Goal: Information Seeking & Learning: Learn about a topic

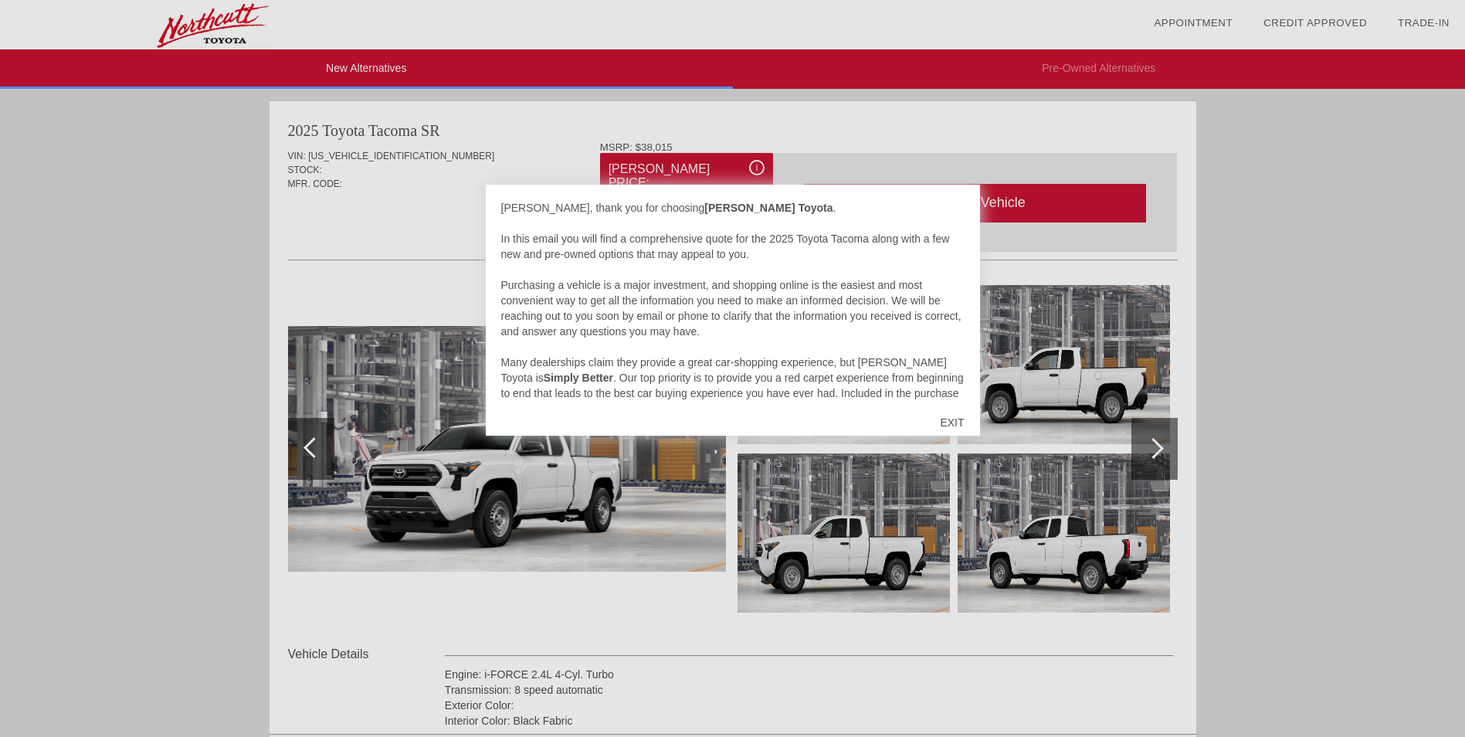
click at [953, 421] on div "EXIT" at bounding box center [952, 422] width 55 height 46
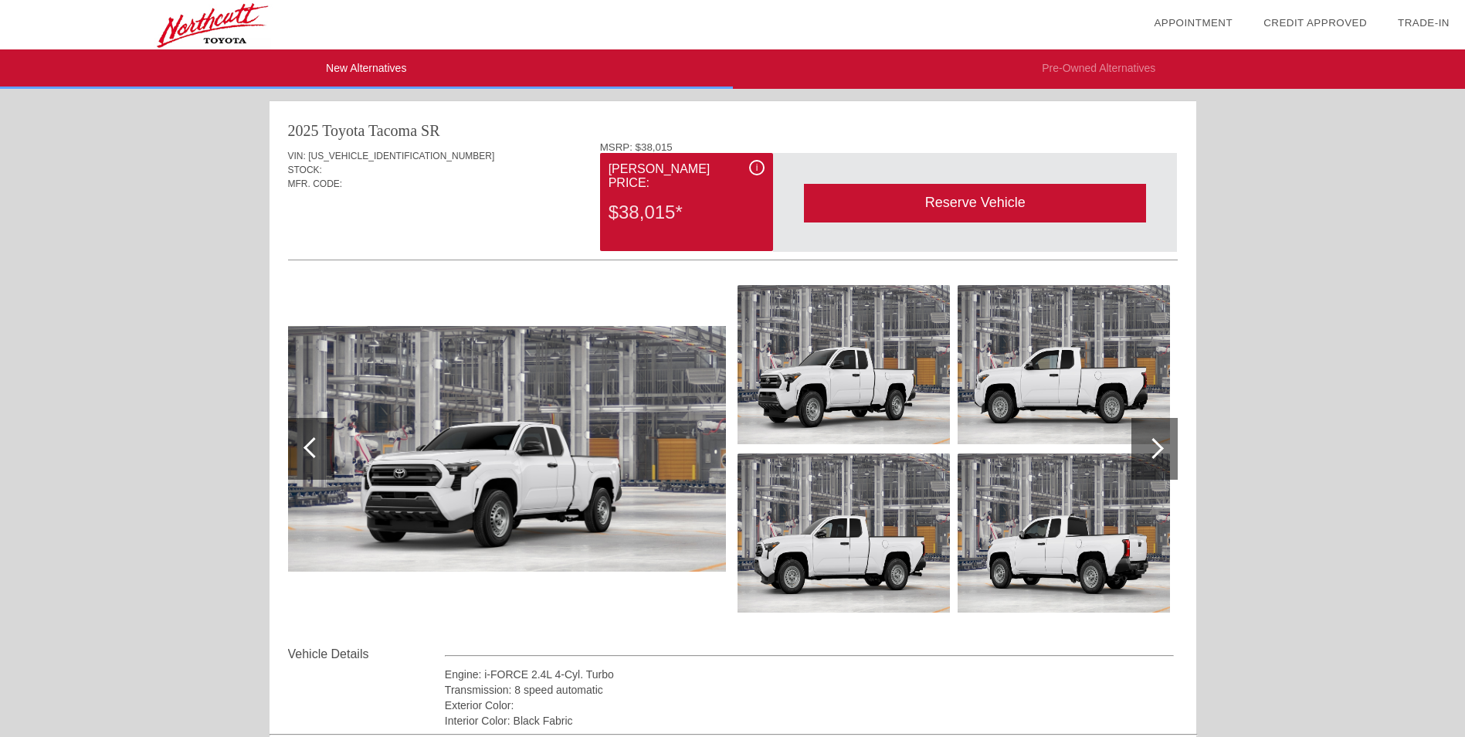
click at [684, 205] on div "$38,015*" at bounding box center [687, 212] width 156 height 40
click at [324, 135] on div "2025 Toyota Tacoma" at bounding box center [353, 131] width 130 height 22
click at [1145, 436] on div at bounding box center [1155, 449] width 46 height 62
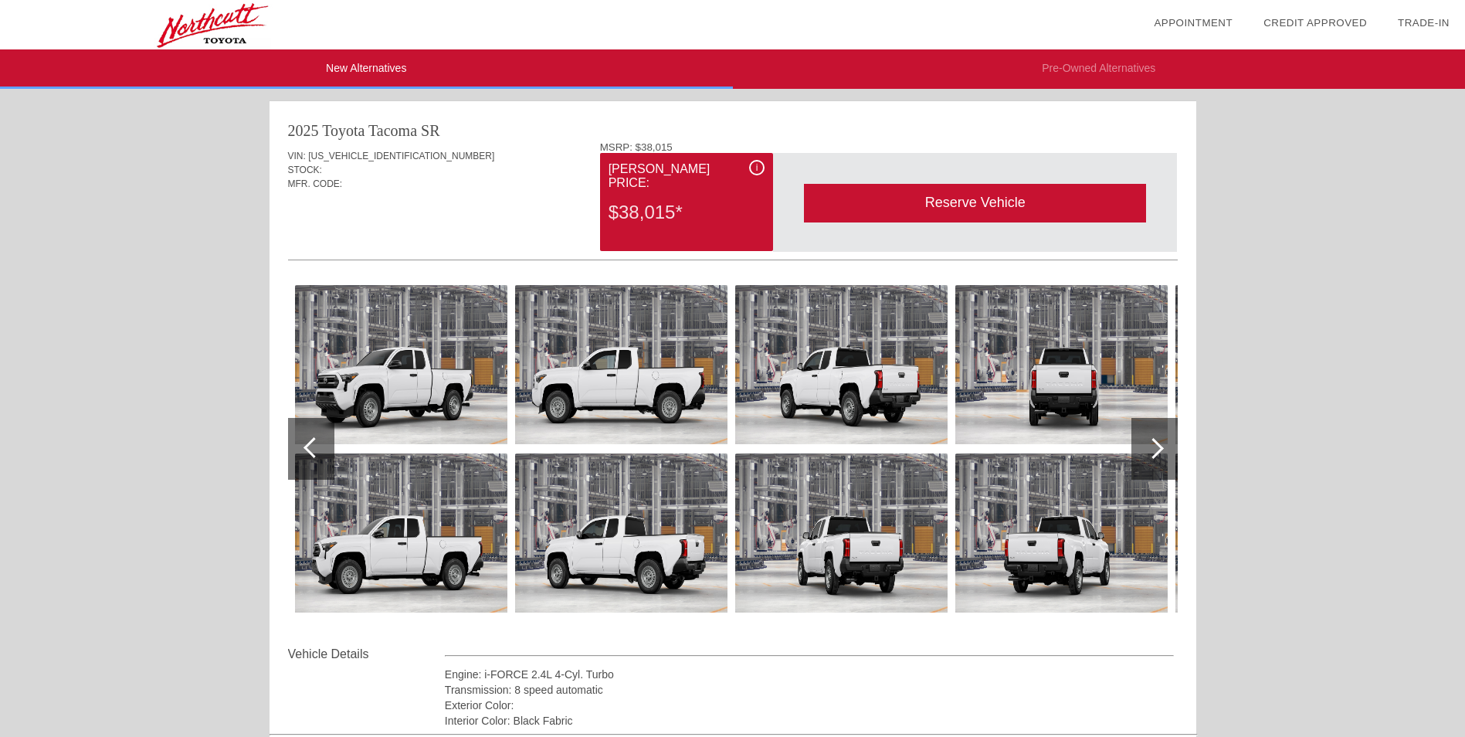
click at [1145, 436] on div at bounding box center [1155, 449] width 46 height 62
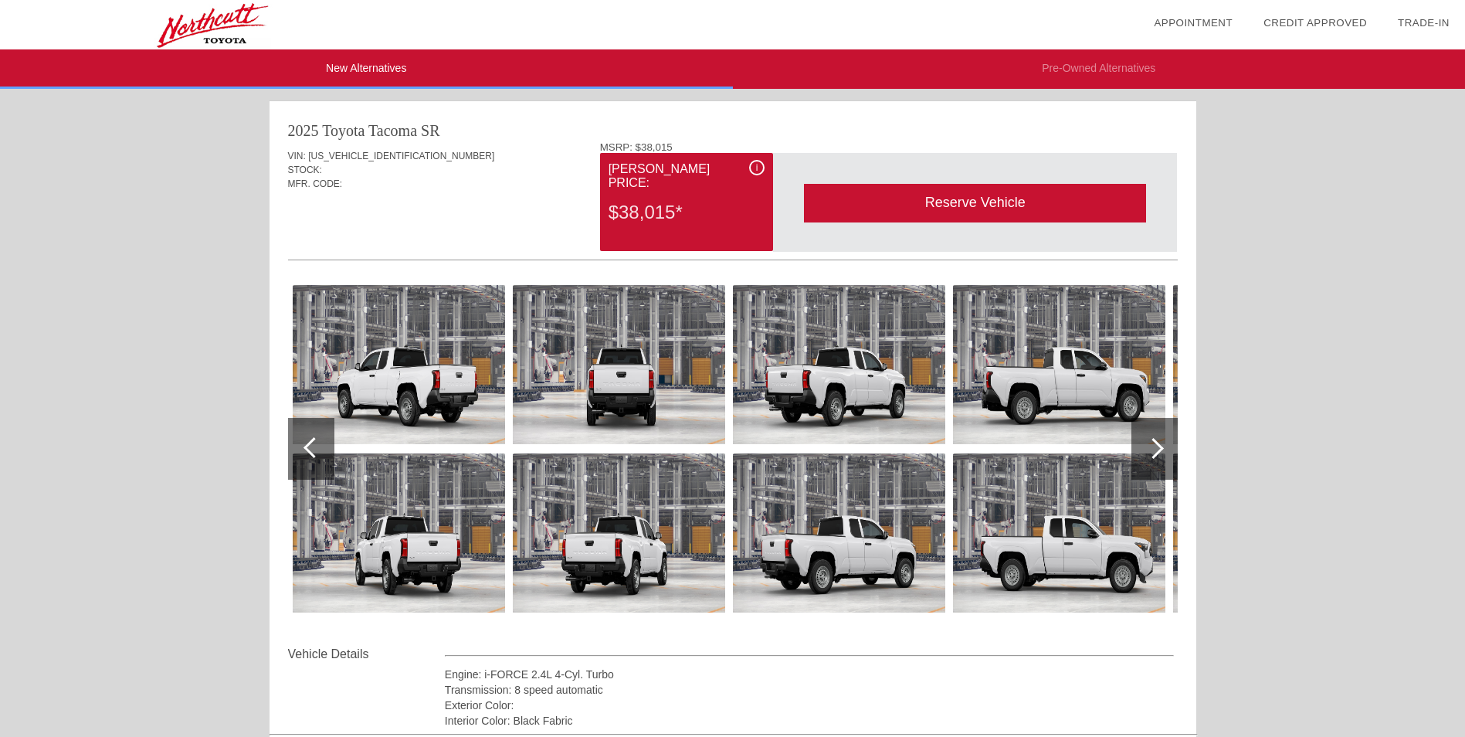
click at [1145, 436] on div at bounding box center [1155, 449] width 46 height 62
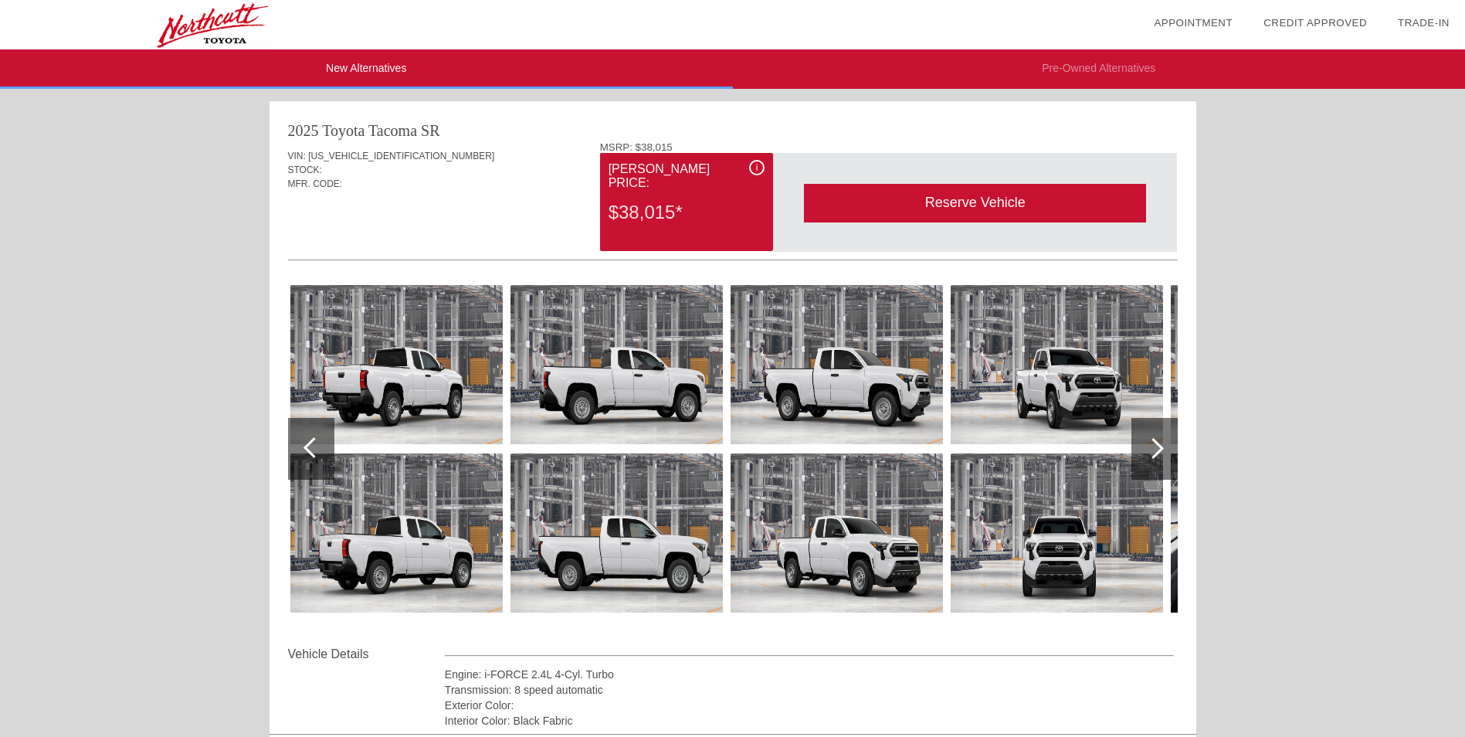
click at [1145, 436] on div at bounding box center [1155, 449] width 46 height 62
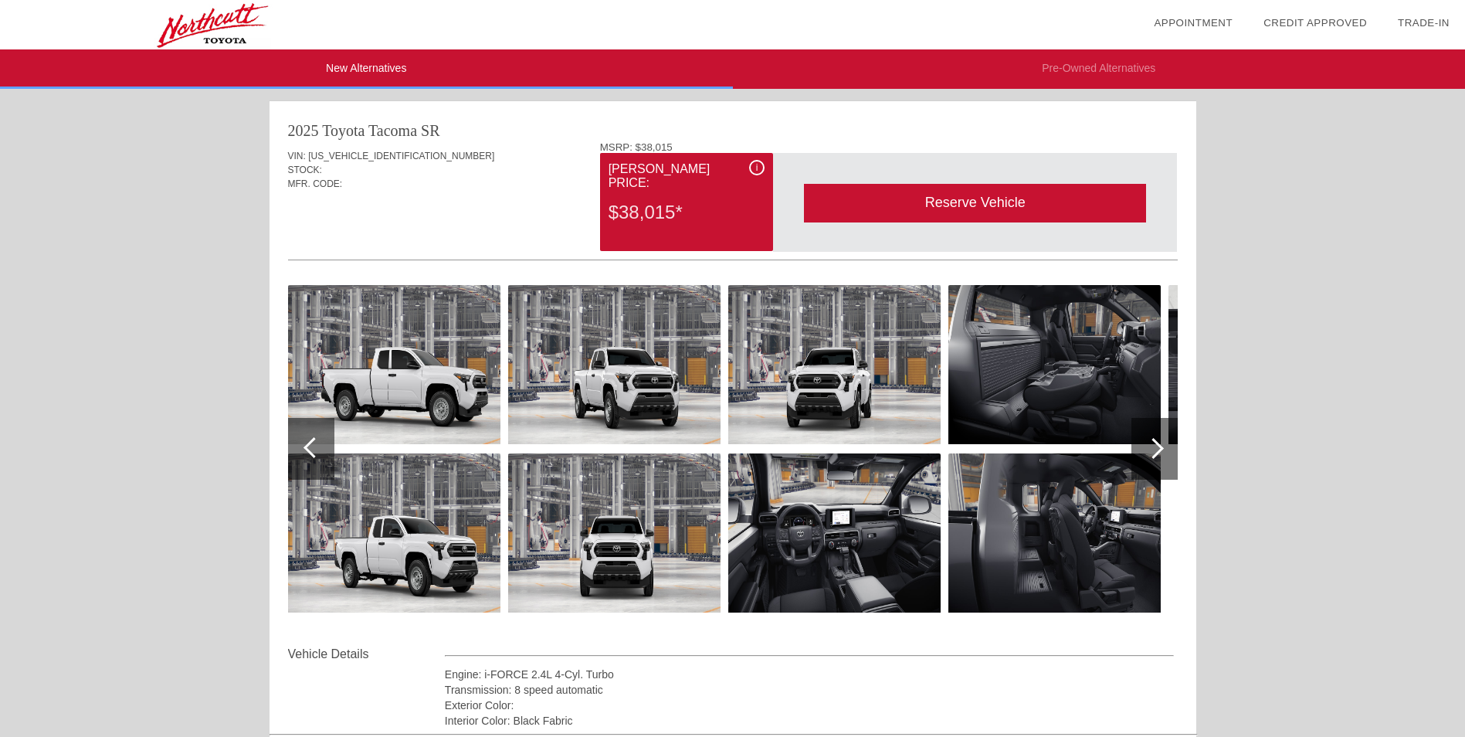
click at [1145, 436] on div at bounding box center [1155, 449] width 46 height 62
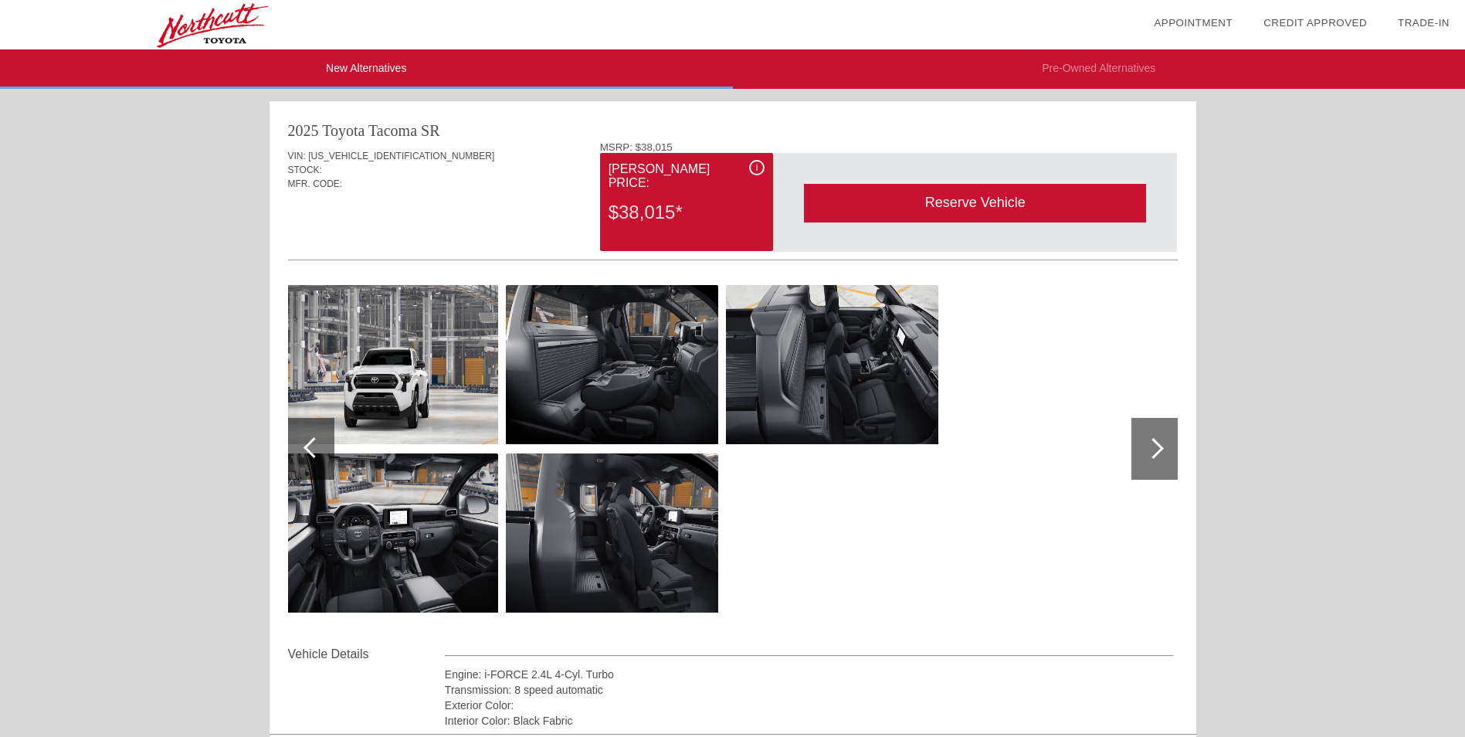
click at [1145, 436] on div at bounding box center [1155, 449] width 46 height 62
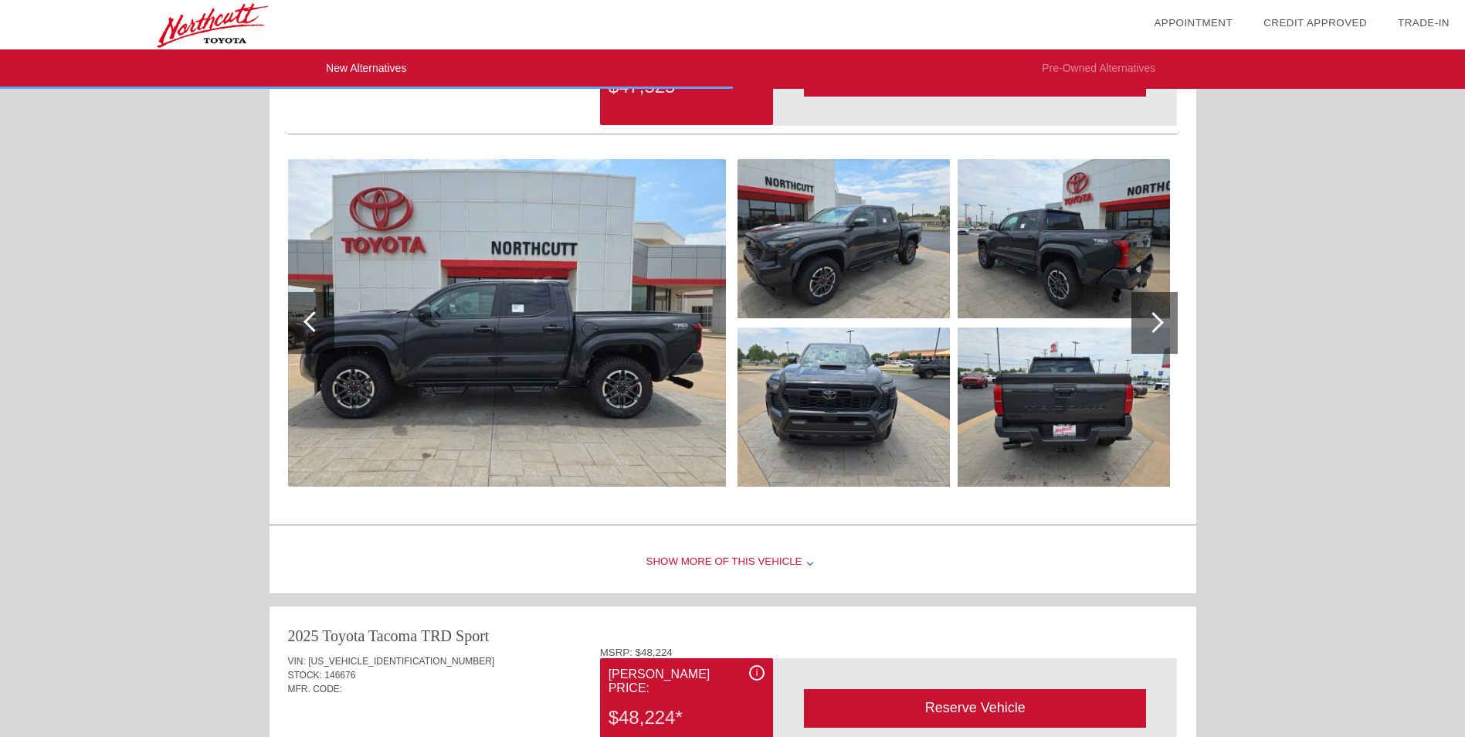
scroll to position [813, 0]
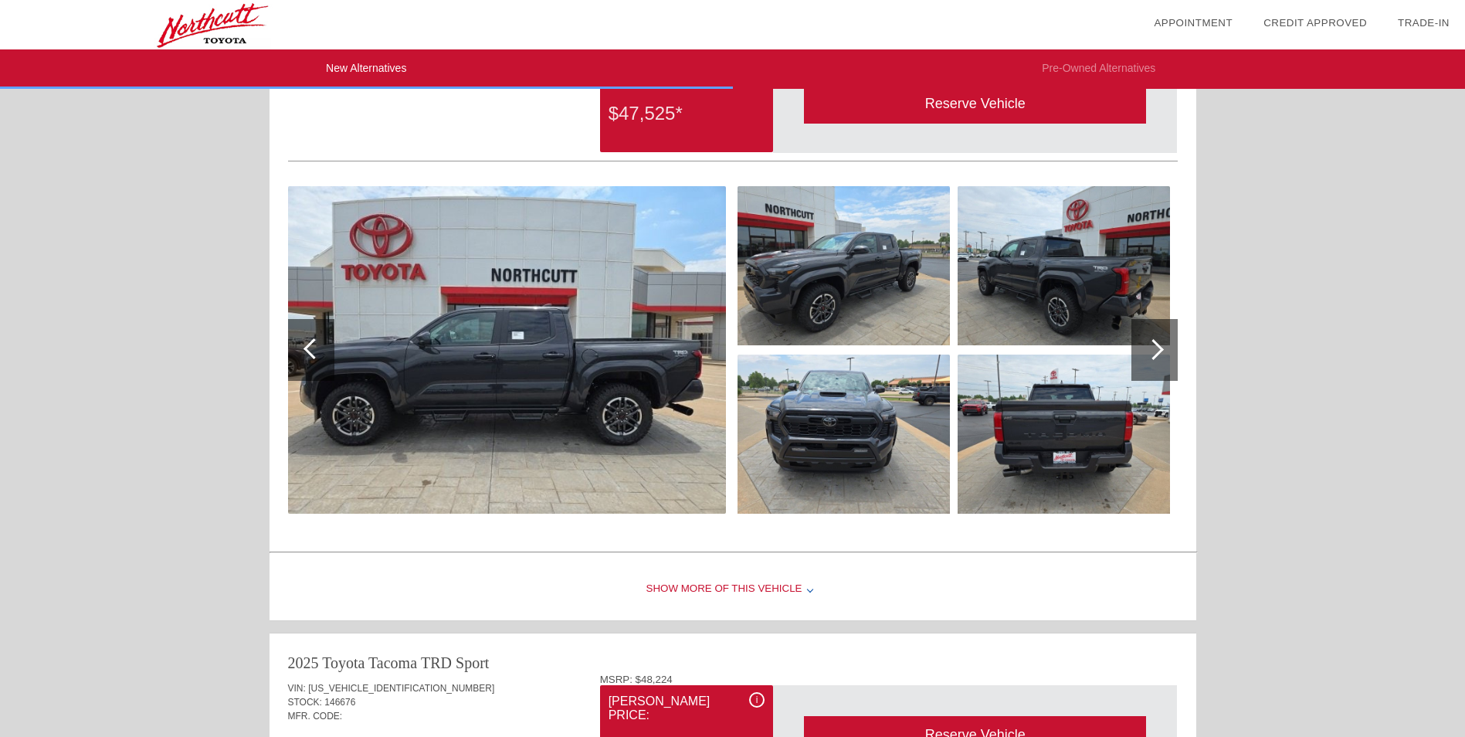
click at [718, 587] on div "Show More of this Vehicle" at bounding box center [733, 589] width 927 height 62
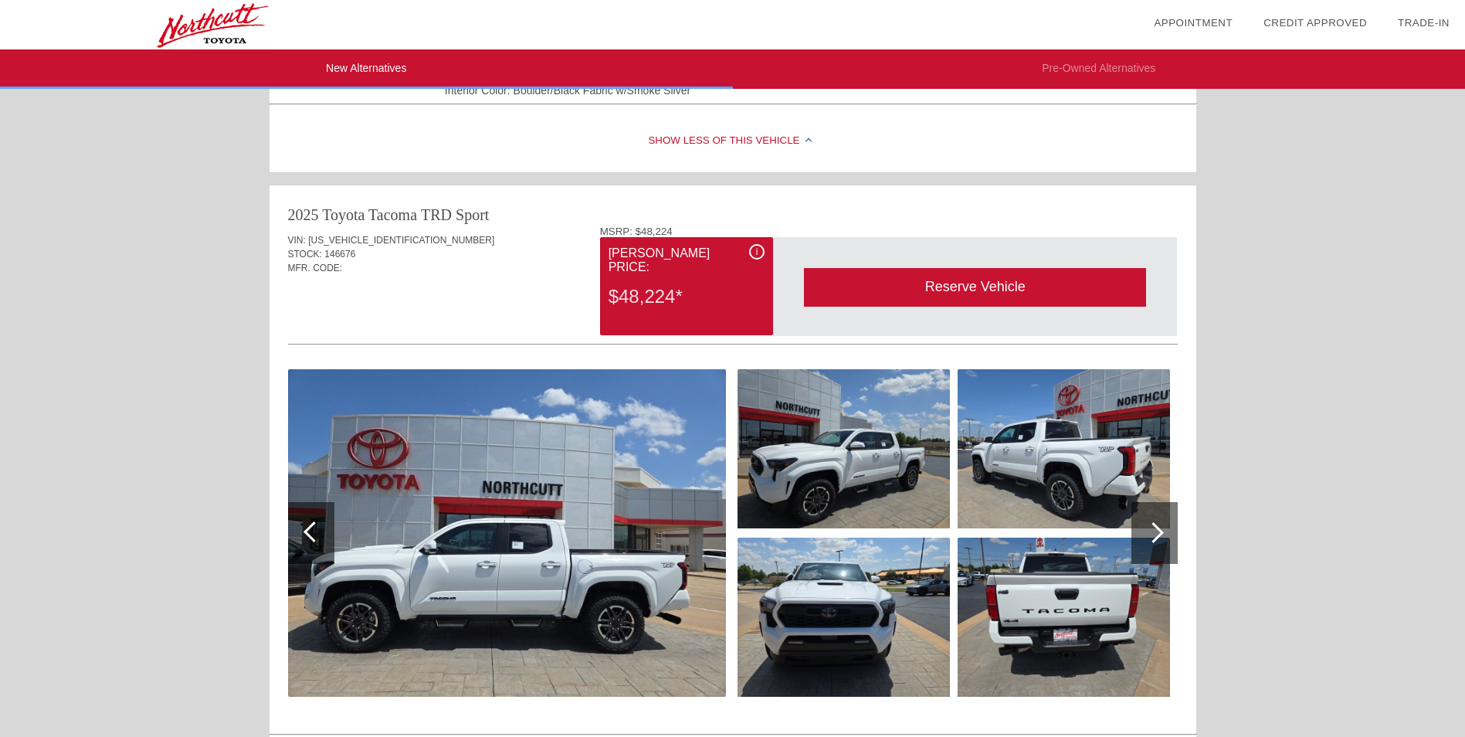
scroll to position [1431, 0]
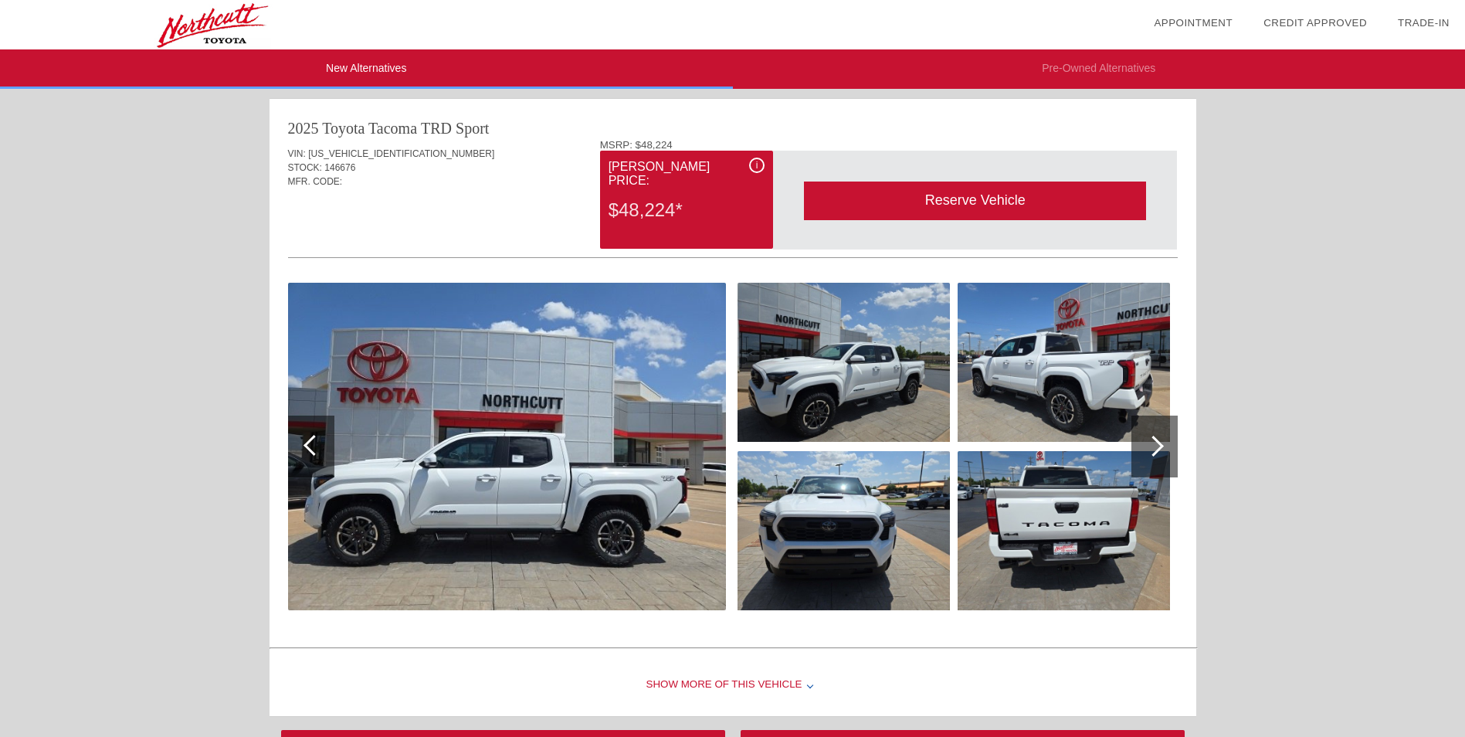
click at [701, 684] on div "Show More of this Vehicle" at bounding box center [733, 685] width 927 height 62
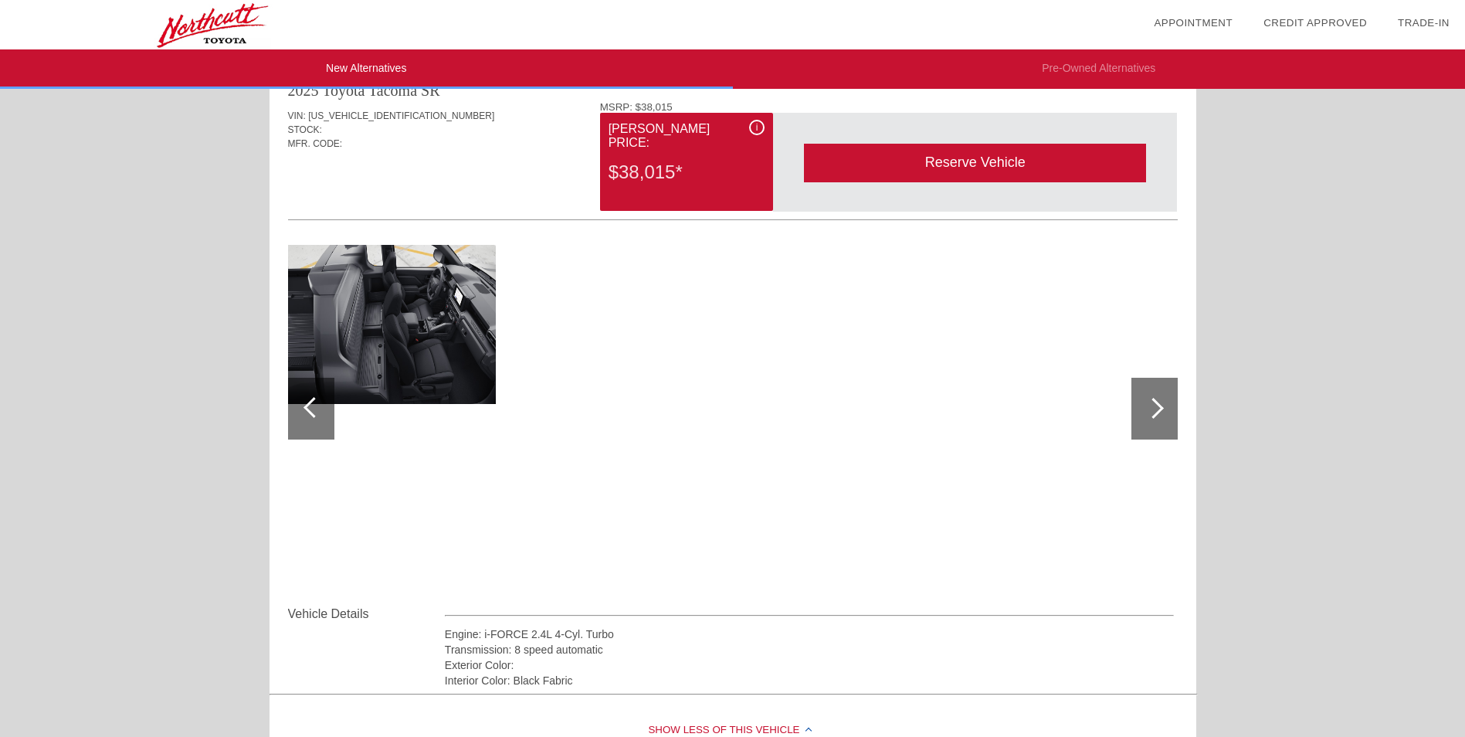
scroll to position [0, 0]
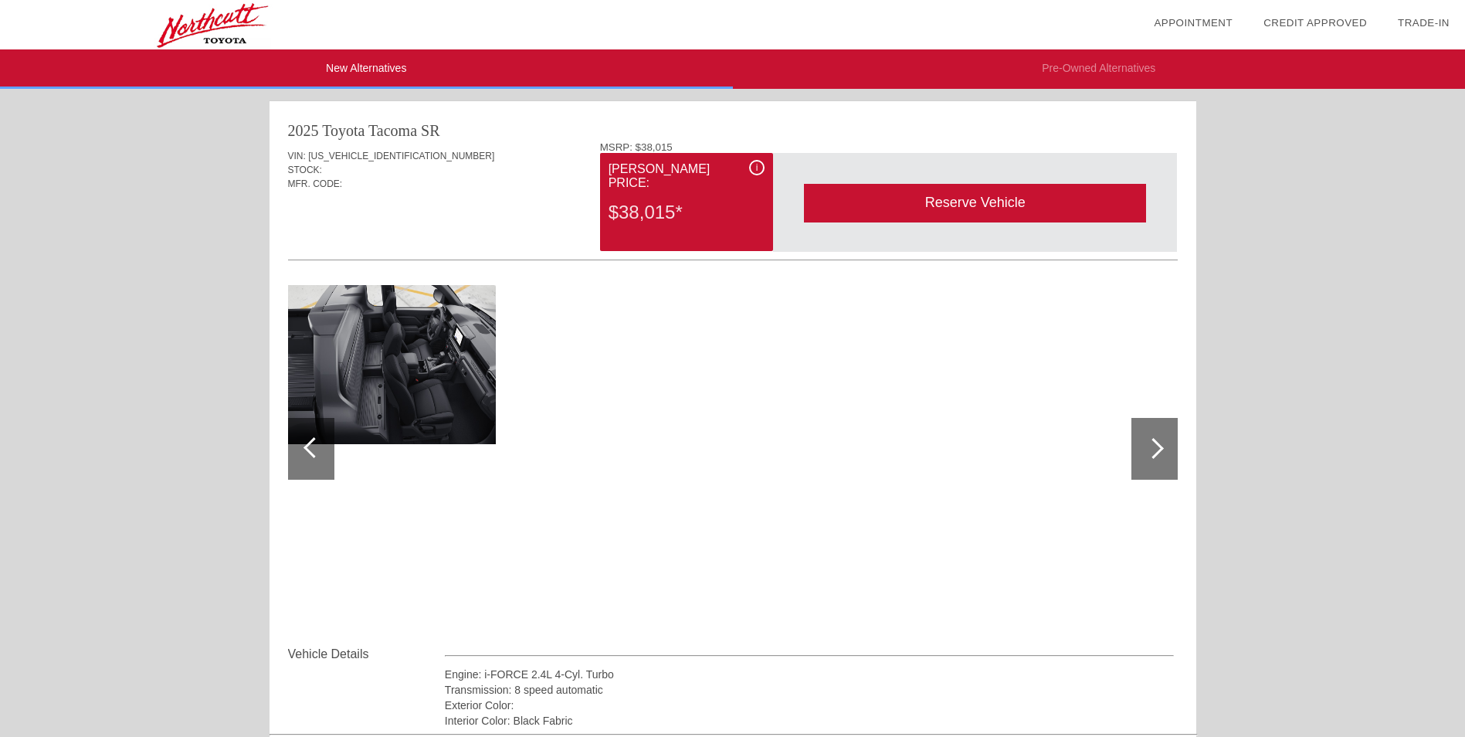
click at [1164, 440] on div at bounding box center [1155, 449] width 46 height 62
click at [365, 124] on div "2025 Toyota Tacoma" at bounding box center [353, 131] width 130 height 22
click at [343, 144] on div "VIN: [US_VEHICLE_IDENTIFICATION_NUMBER] STOCK: MFR. CODE:" at bounding box center [733, 177] width 890 height 73
click at [647, 159] on div "i [PERSON_NAME] Price: $38,015*" at bounding box center [686, 202] width 173 height 98
click at [309, 466] on div at bounding box center [311, 449] width 46 height 62
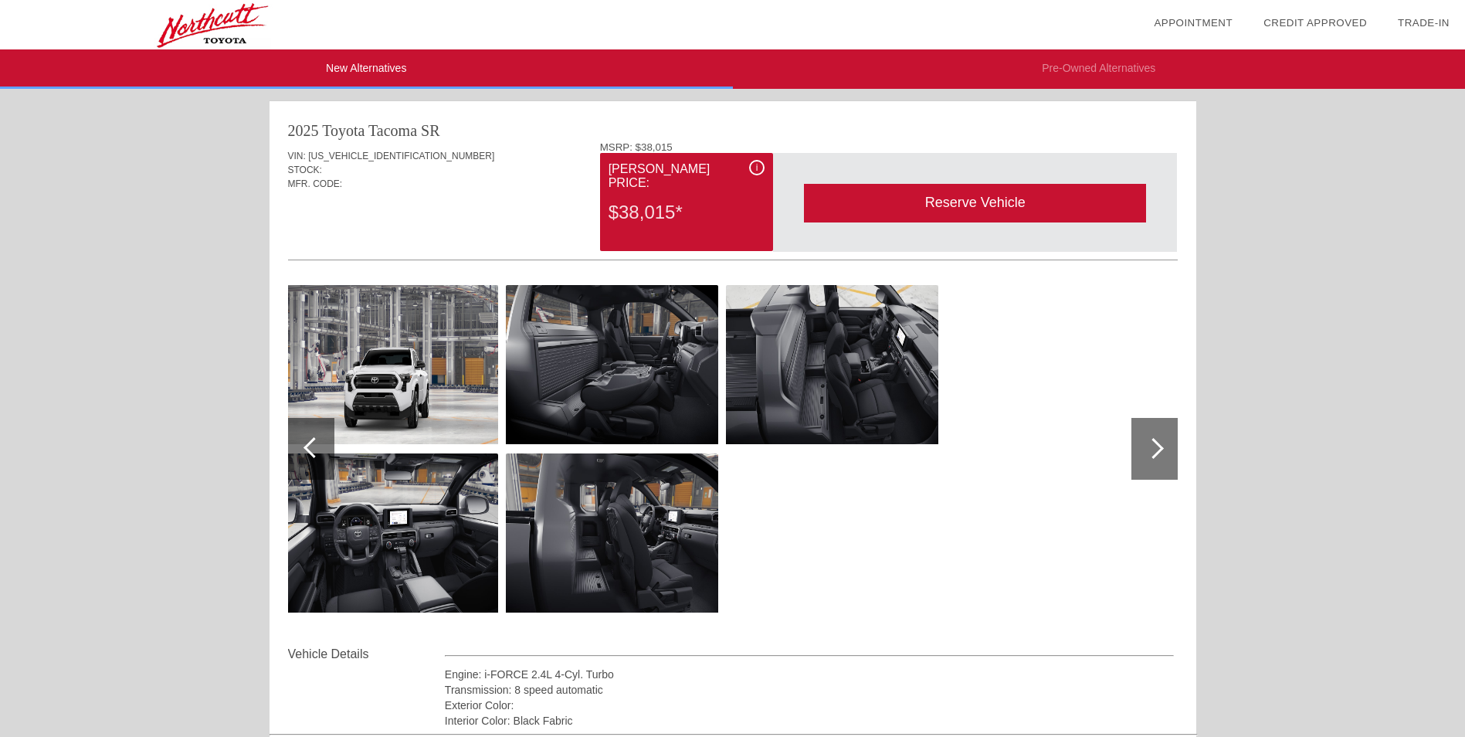
click at [309, 466] on div at bounding box center [311, 449] width 46 height 62
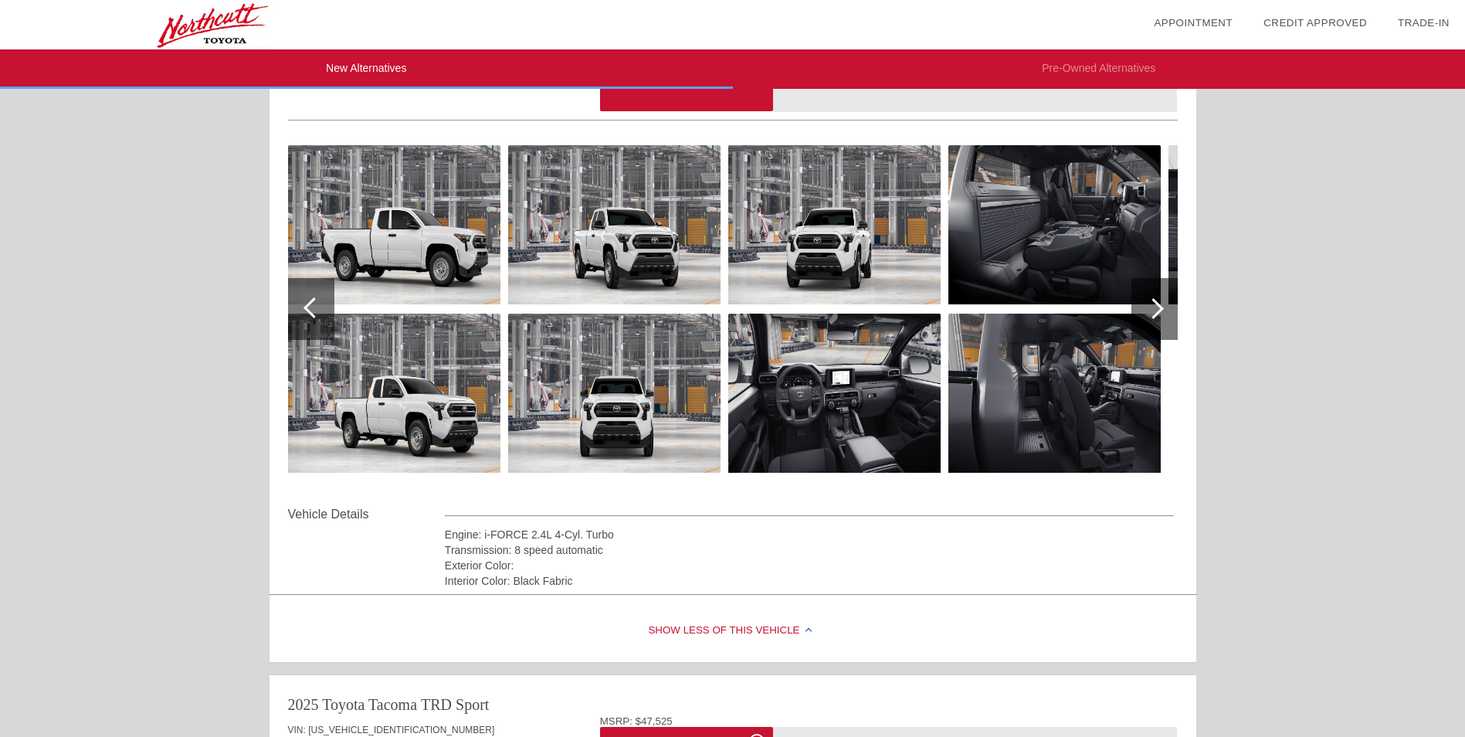
scroll to position [154, 0]
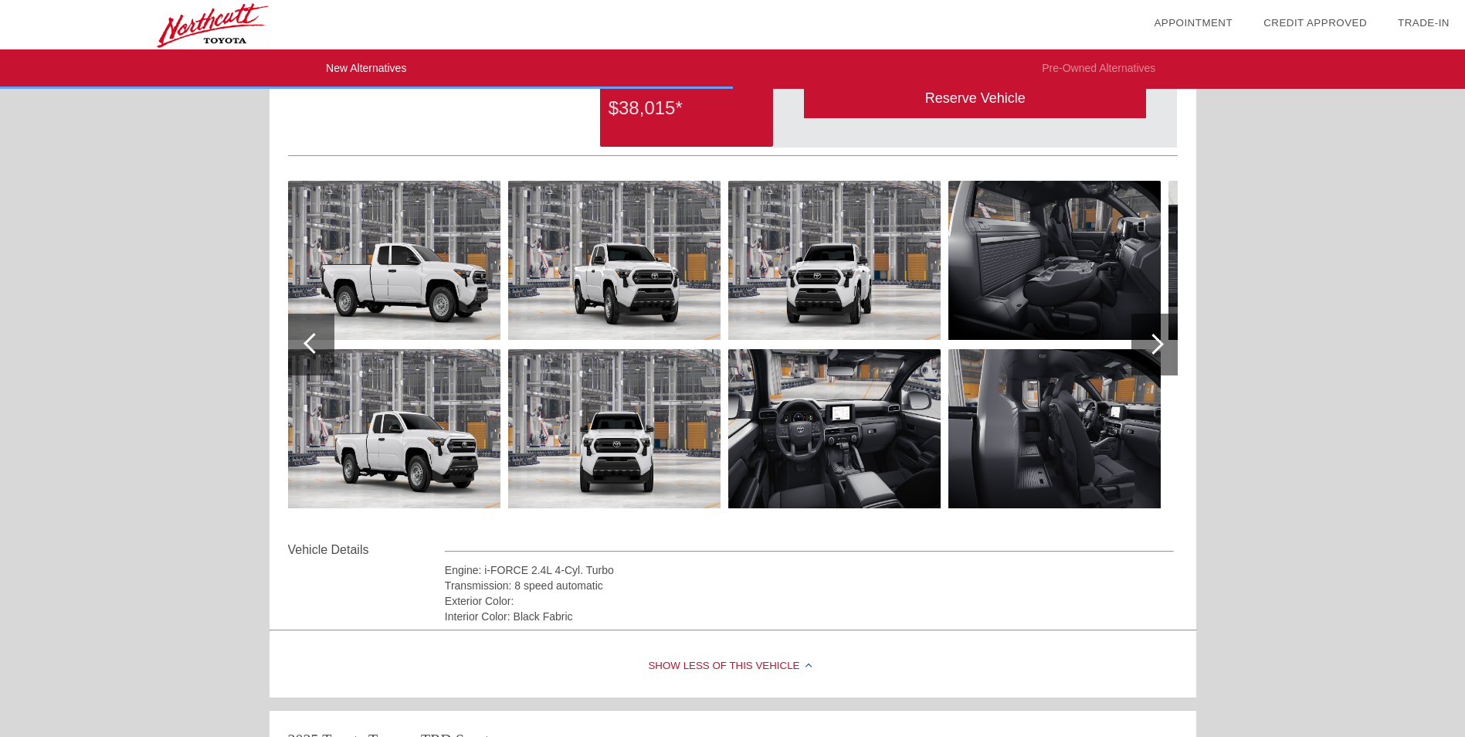
click at [338, 501] on div "2025 Toyota Tacoma SR VIN: [US_VEHICLE_IDENTIFICATION_NUMBER] STOCK: MFR. CODE:…" at bounding box center [733, 310] width 927 height 627
